Goal: Check status: Check status

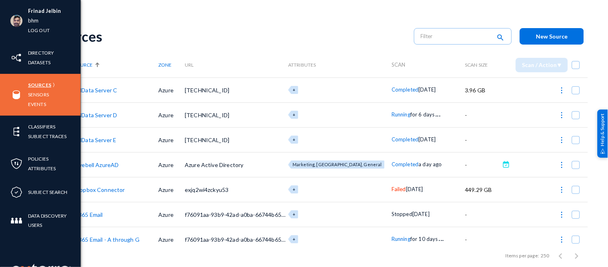
click at [42, 82] on link "Sources" at bounding box center [39, 84] width 23 height 9
click at [37, 95] on link "Sensors" at bounding box center [38, 94] width 21 height 9
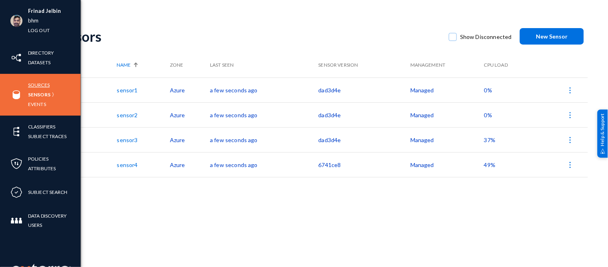
click at [40, 85] on link "Sources" at bounding box center [39, 84] width 22 height 9
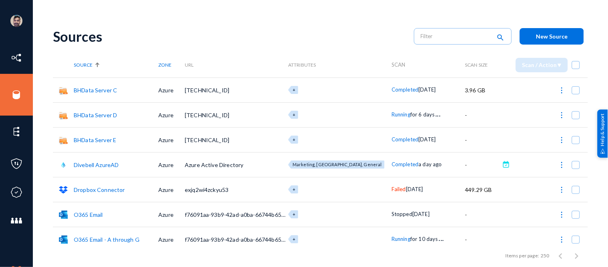
scroll to position [106, 0]
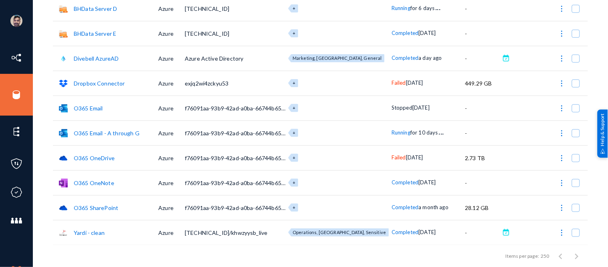
click at [392, 130] on span "Running" at bounding box center [401, 132] width 19 height 6
click at [341, 94] on div at bounding box center [304, 133] width 608 height 267
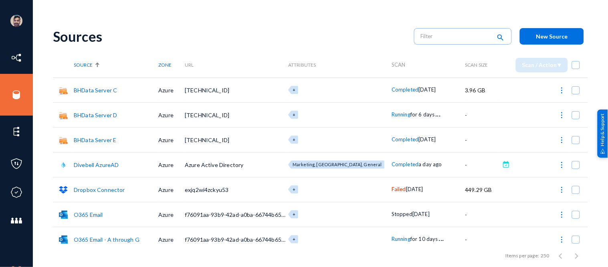
click at [335, 32] on div "Sources" at bounding box center [229, 36] width 353 height 16
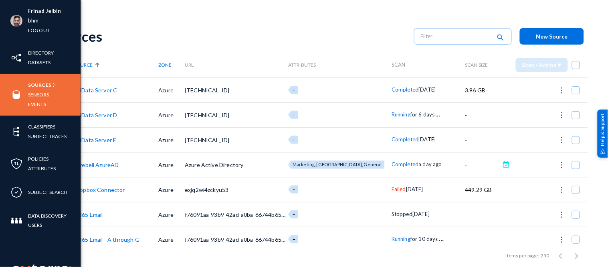
click at [44, 93] on link "Sensors" at bounding box center [38, 94] width 21 height 9
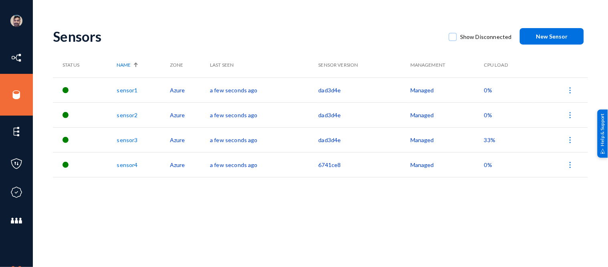
click at [486, 140] on span "33%" at bounding box center [489, 139] width 11 height 7
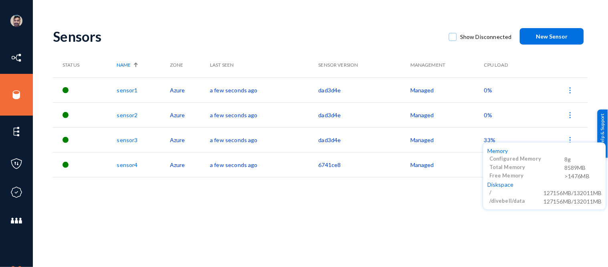
drag, startPoint x: 574, startPoint y: 194, endPoint x: 600, endPoint y: 193, distance: 26.1
click at [600, 193] on div "127156MB/132011MB" at bounding box center [573, 192] width 59 height 8
copy div "132011MB"
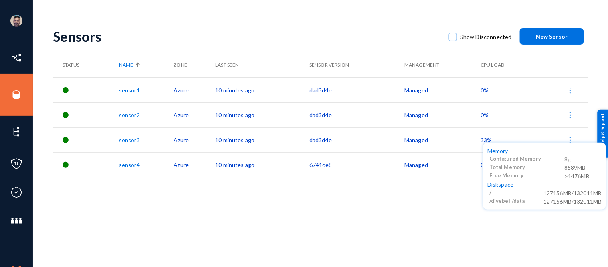
click at [255, 206] on div at bounding box center [304, 133] width 608 height 267
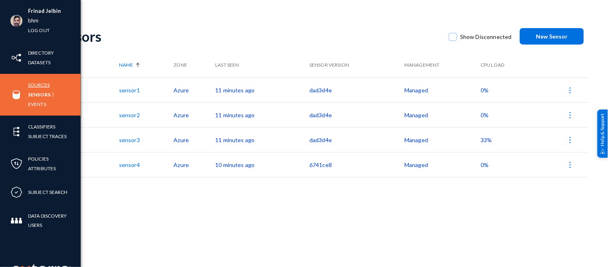
click at [41, 83] on link "Sources" at bounding box center [39, 84] width 22 height 9
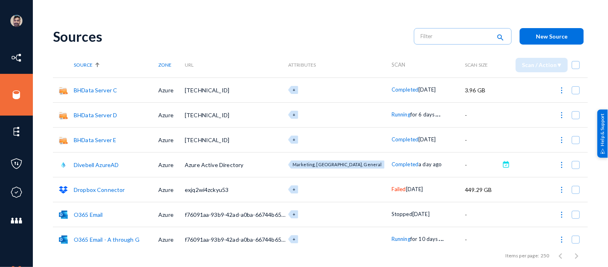
click at [392, 239] on span "Running" at bounding box center [401, 238] width 19 height 6
click at [362, 41] on div at bounding box center [304, 133] width 608 height 267
click at [392, 114] on span "Running" at bounding box center [401, 114] width 19 height 6
click at [361, 46] on div at bounding box center [304, 133] width 608 height 267
click at [392, 238] on span "Running" at bounding box center [401, 238] width 19 height 6
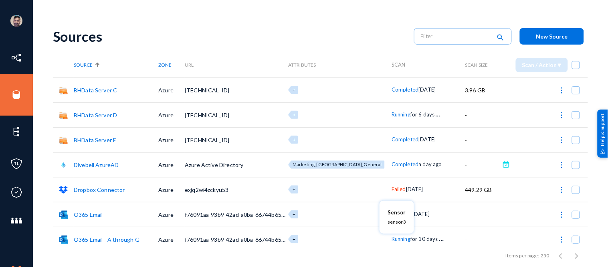
click at [351, 26] on div at bounding box center [304, 133] width 608 height 267
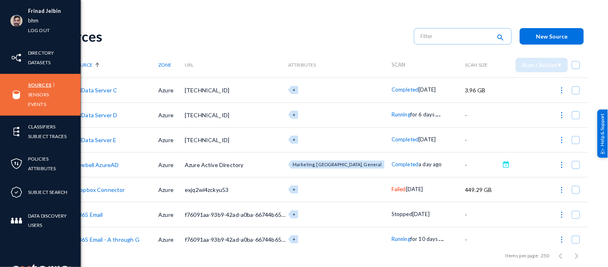
click at [38, 86] on link "Sources" at bounding box center [39, 84] width 23 height 9
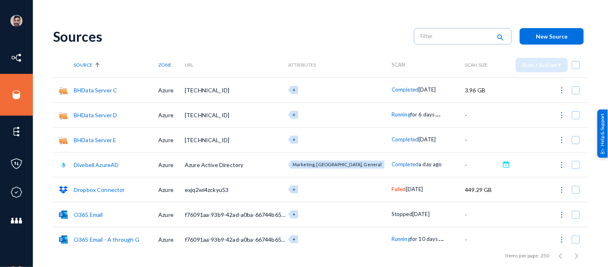
click at [169, 22] on div "Sources search New Source" at bounding box center [320, 36] width 535 height 32
click at [392, 113] on span "Running" at bounding box center [401, 114] width 19 height 6
click at [387, 138] on div at bounding box center [304, 133] width 608 height 267
click at [392, 138] on span "Running" at bounding box center [401, 139] width 19 height 6
click at [384, 237] on div at bounding box center [304, 133] width 608 height 267
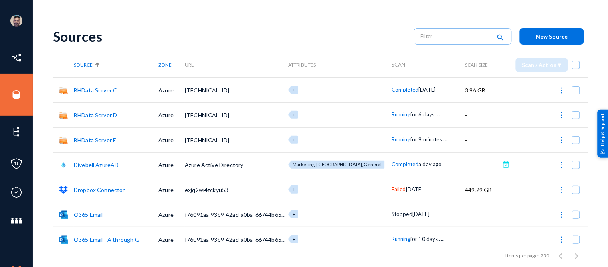
click at [392, 237] on span "Running" at bounding box center [401, 238] width 19 height 6
click at [306, 29] on div at bounding box center [304, 133] width 608 height 267
